Goal: Task Accomplishment & Management: Manage account settings

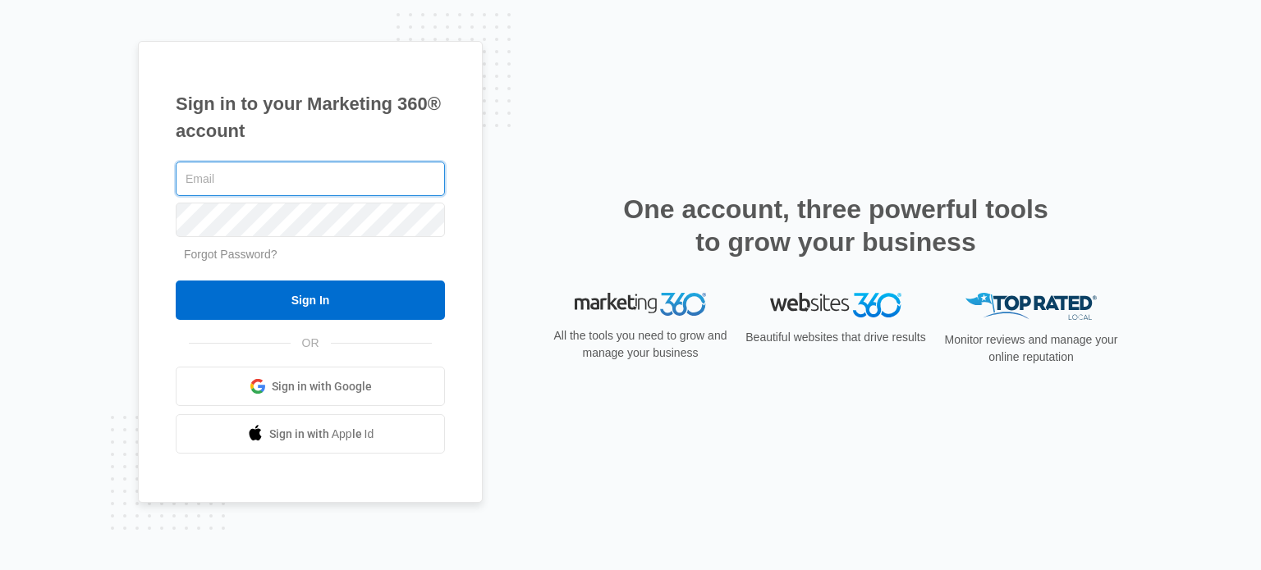
paste input "[EMAIL_ADDRESS][DOMAIN_NAME]"
type input "[EMAIL_ADDRESS][DOMAIN_NAME]"
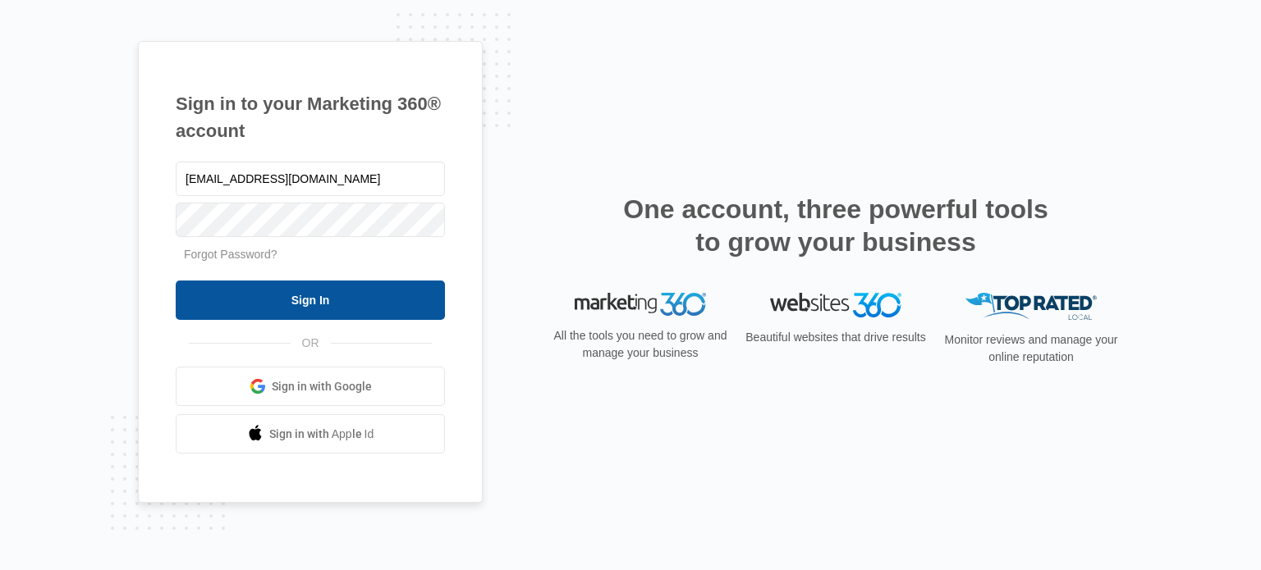
click at [319, 303] on input "Sign In" at bounding box center [310, 300] width 269 height 39
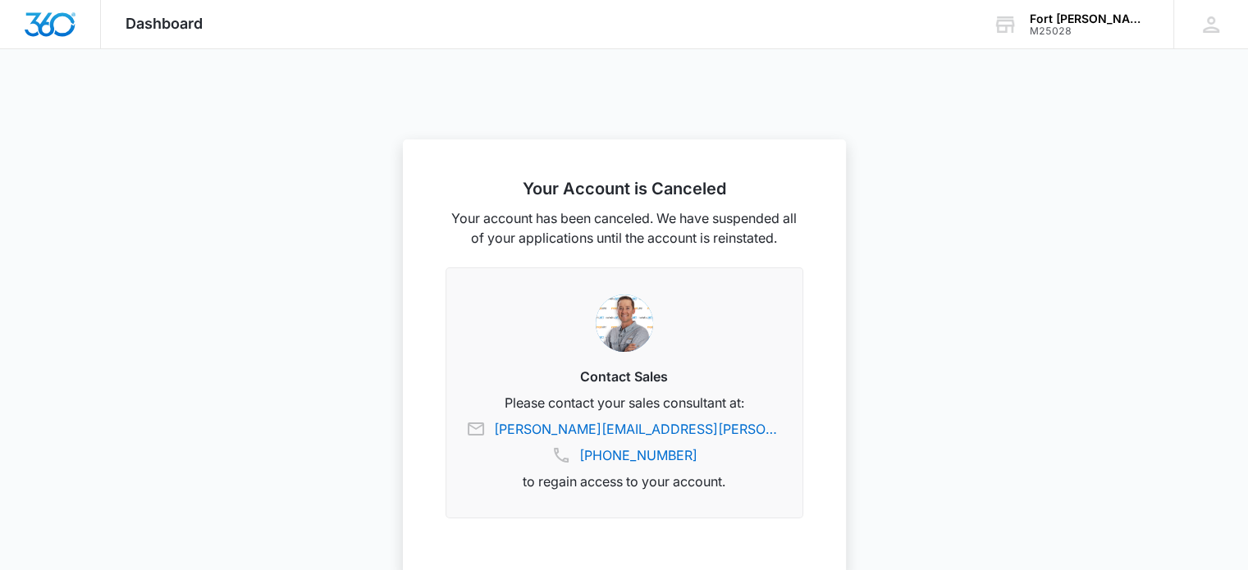
click at [325, 136] on div at bounding box center [624, 285] width 1248 height 570
